Goal: Information Seeking & Learning: Learn about a topic

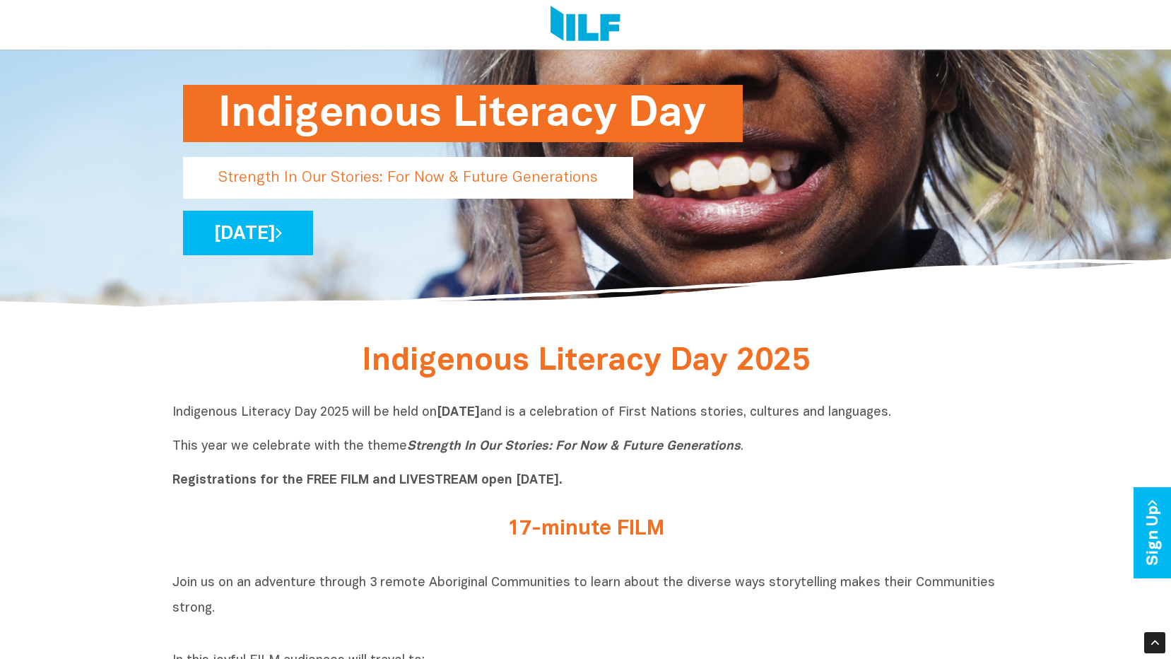
scroll to position [212, 0]
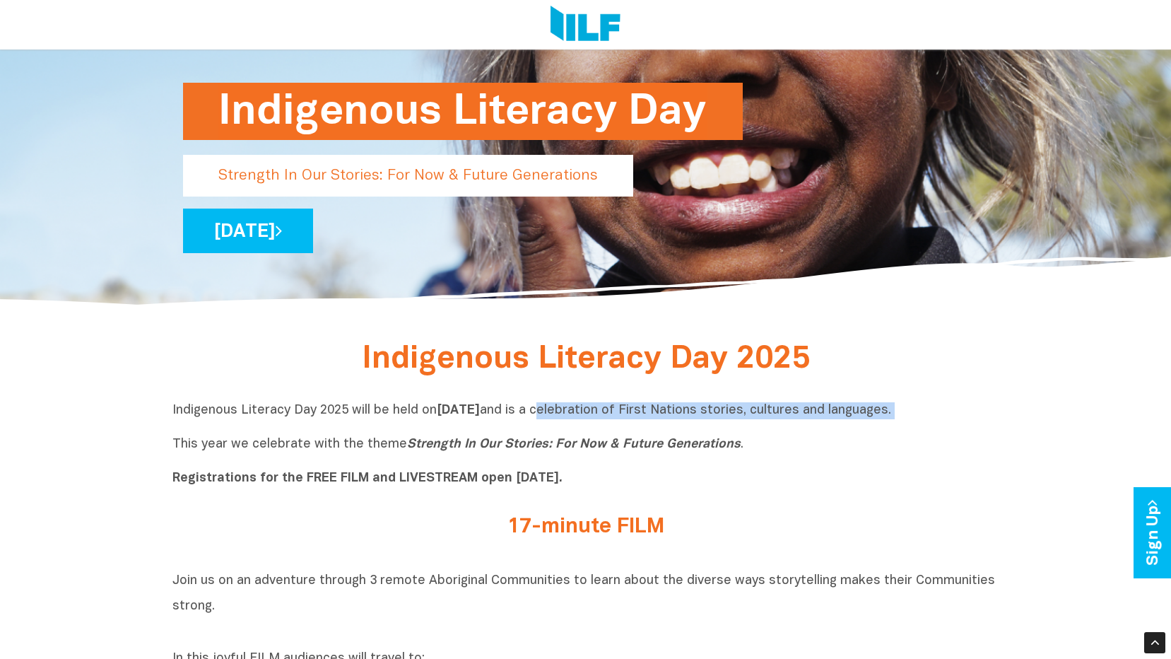
drag, startPoint x: 645, startPoint y: 418, endPoint x: 863, endPoint y: 424, distance: 218.5
click at [863, 424] on p "Indigenous Literacy Day 2025 will be held [DATE][DATE] and is a celebration of …" at bounding box center [585, 444] width 827 height 85
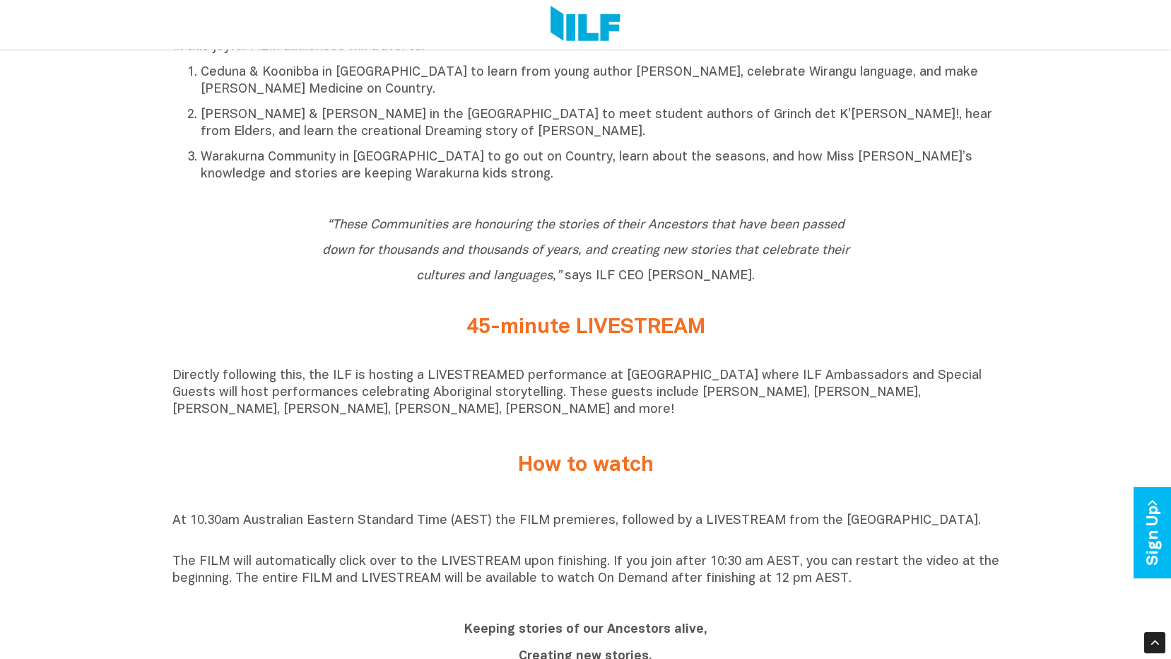
scroll to position [848, 0]
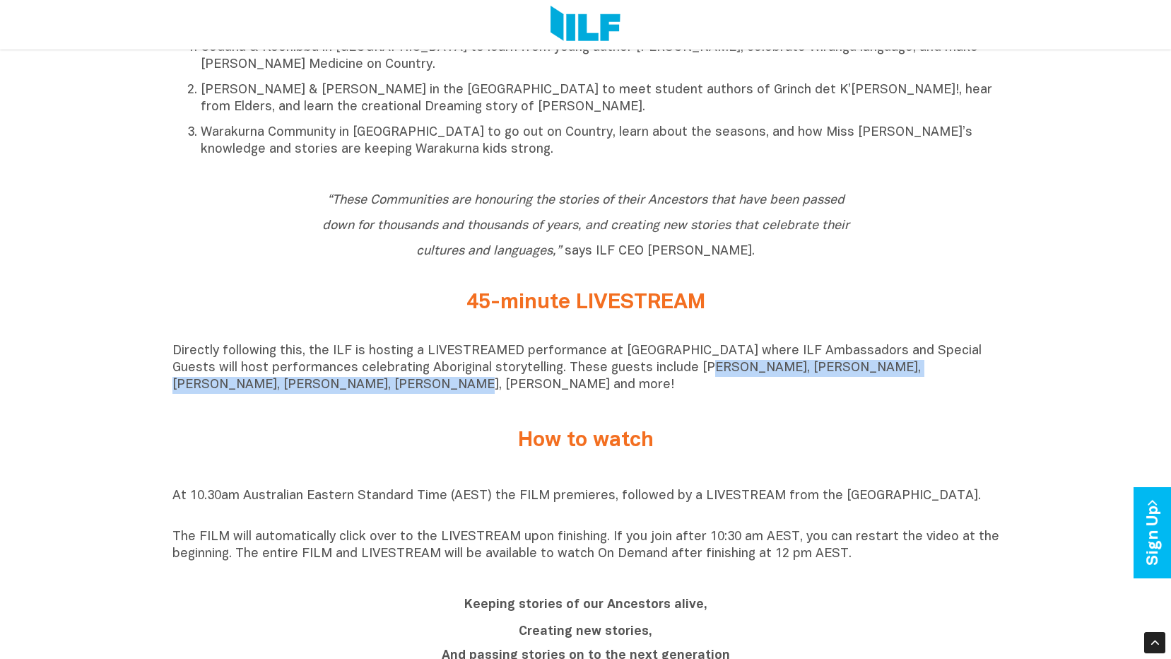
drag, startPoint x: 655, startPoint y: 377, endPoint x: 276, endPoint y: 390, distance: 379.1
click at [276, 390] on p "Directly following this, the ILF is hosting a LIVESTREAMED performance at [GEOG…" at bounding box center [585, 368] width 827 height 51
copy p "[PERSON_NAME], [PERSON_NAME], [PERSON_NAME], [PERSON_NAME], [PERSON_NAME]"
drag, startPoint x: 441, startPoint y: 372, endPoint x: 455, endPoint y: 405, distance: 35.5
click at [455, 401] on div "Directly following this, the ILF is hosting a LIVESTREAMED performance at [GEOG…" at bounding box center [585, 372] width 827 height 58
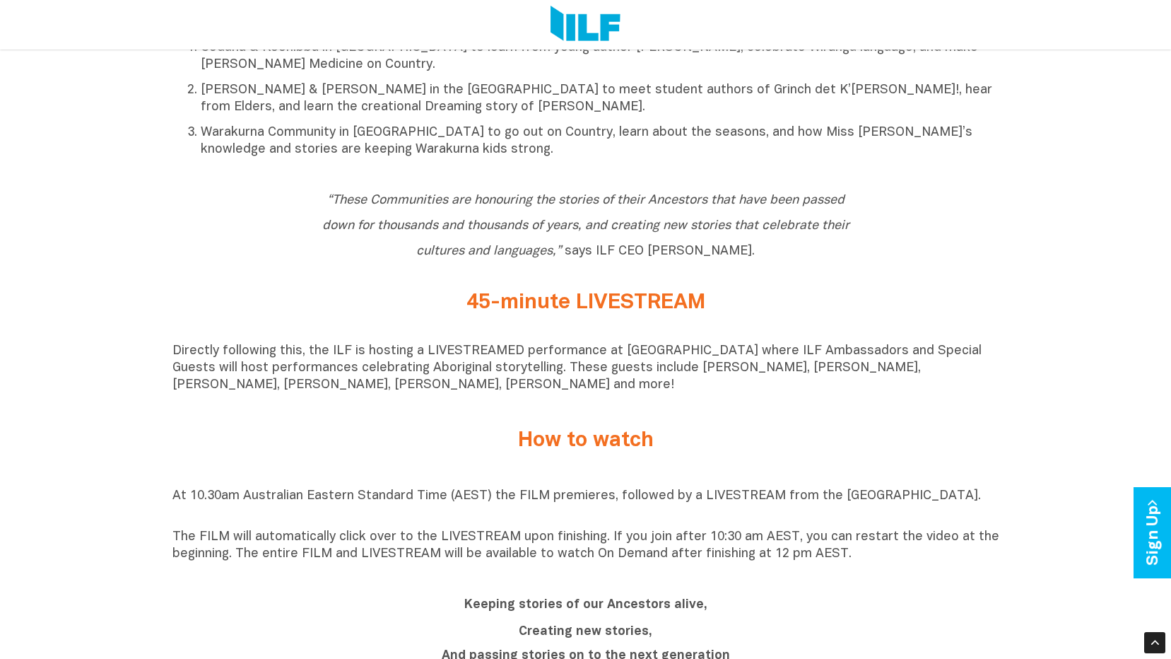
drag, startPoint x: 459, startPoint y: 411, endPoint x: 454, endPoint y: 427, distance: 17.2
click at [454, 427] on div "How to watch" at bounding box center [585, 440] width 827 height 59
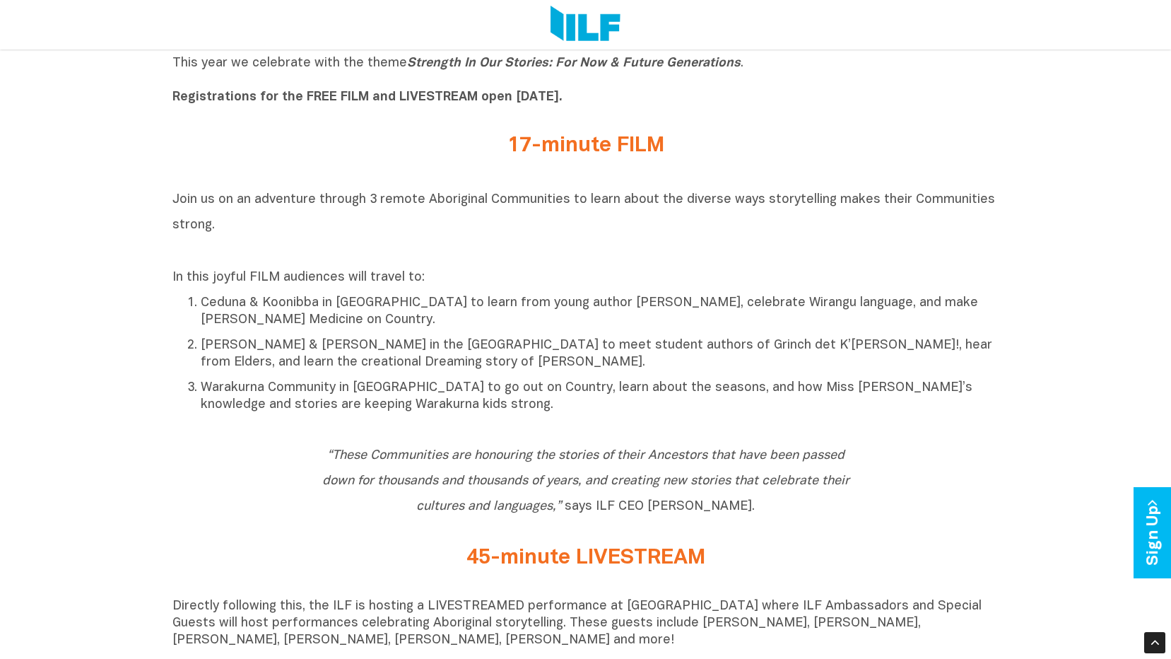
scroll to position [424, 0]
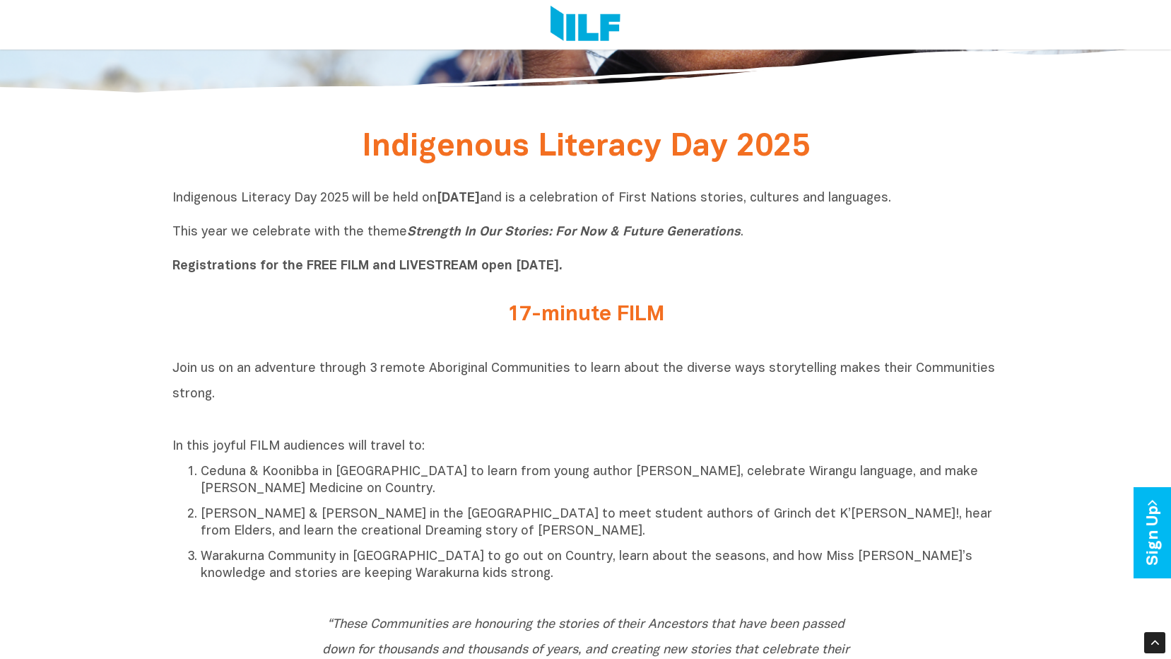
click at [811, 368] on span "Join us on an adventure through 3 remote Aboriginal Communities to learn about …" at bounding box center [583, 381] width 823 height 37
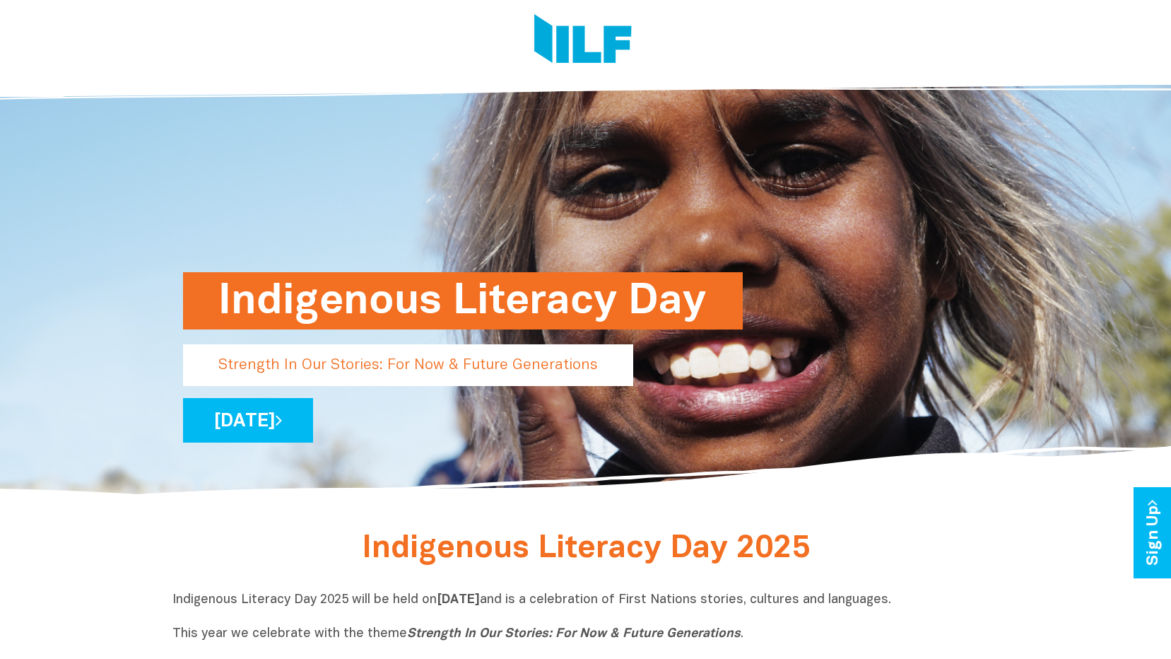
scroll to position [0, 0]
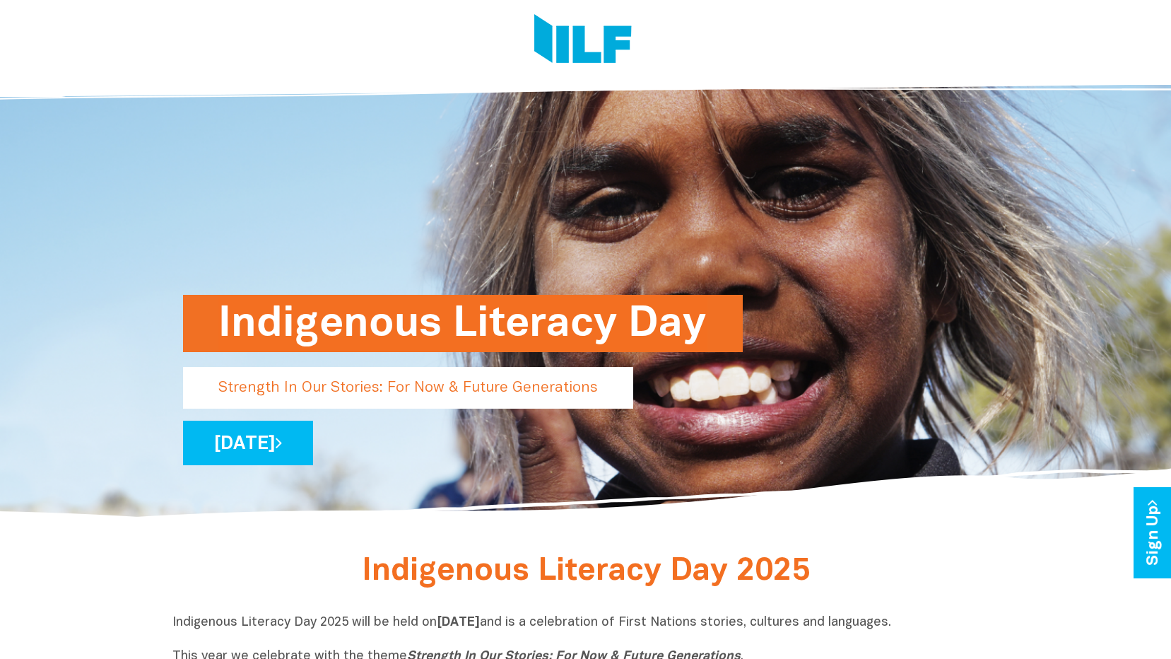
click at [590, 49] on img at bounding box center [583, 40] width 98 height 53
